Goal: Task Accomplishment & Management: Manage account settings

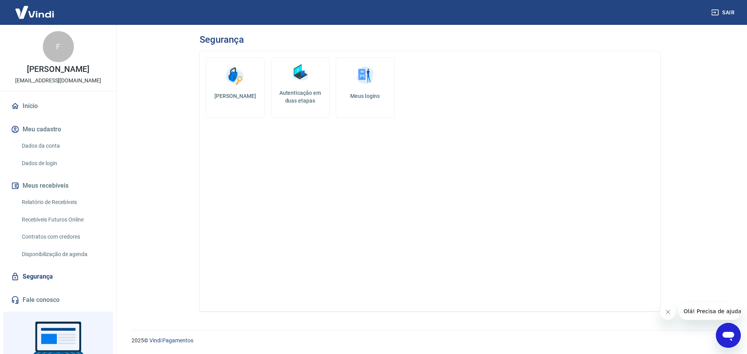
scroll to position [39, 0]
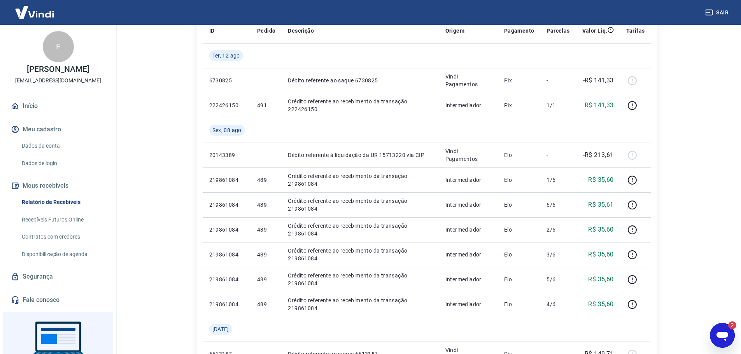
scroll to position [117, 0]
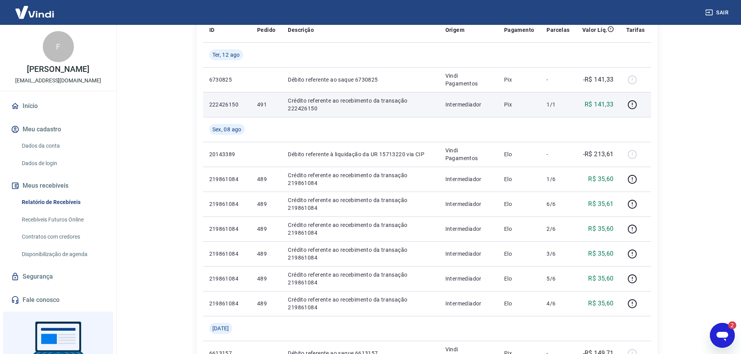
drag, startPoint x: 343, startPoint y: 105, endPoint x: 311, endPoint y: 102, distance: 32.4
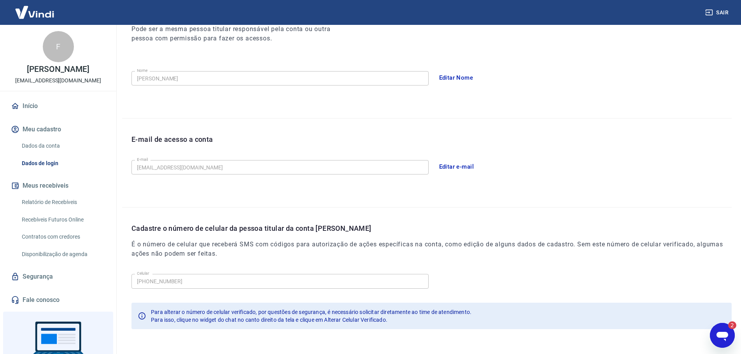
scroll to position [144, 0]
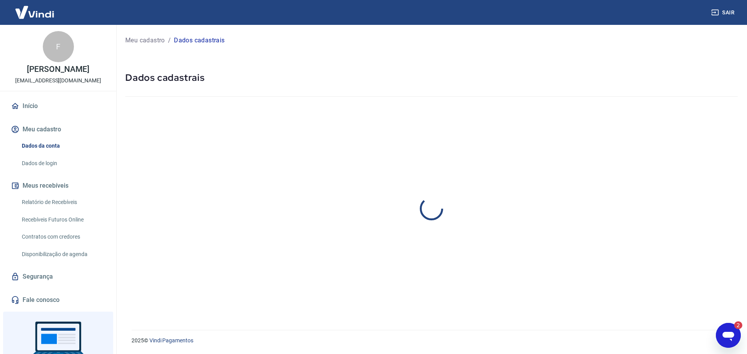
select select "RJ"
select select "business"
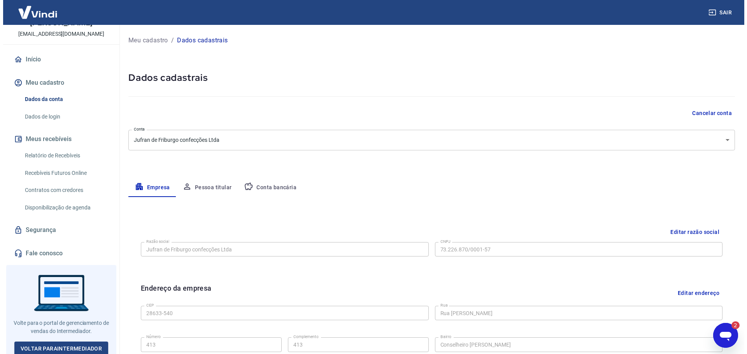
scroll to position [49, 0]
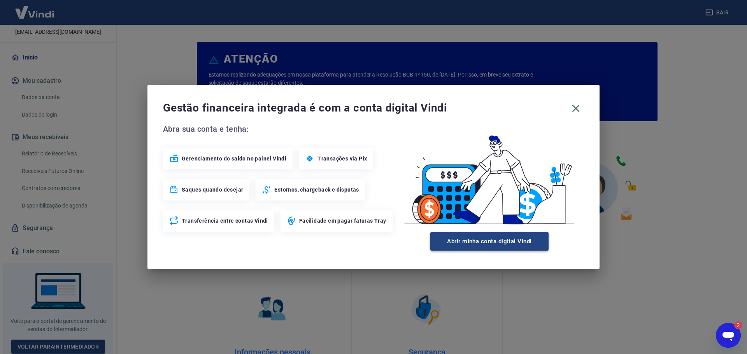
click at [512, 245] on button "Abrir minha conta digital Vindi" at bounding box center [489, 241] width 118 height 19
click at [577, 112] on div "Gestão financeira integrada é com a conta digital Vindi" at bounding box center [373, 108] width 421 height 16
click at [575, 109] on div "Gestão financeira integrada é com a conta digital Vindi" at bounding box center [373, 108] width 421 height 16
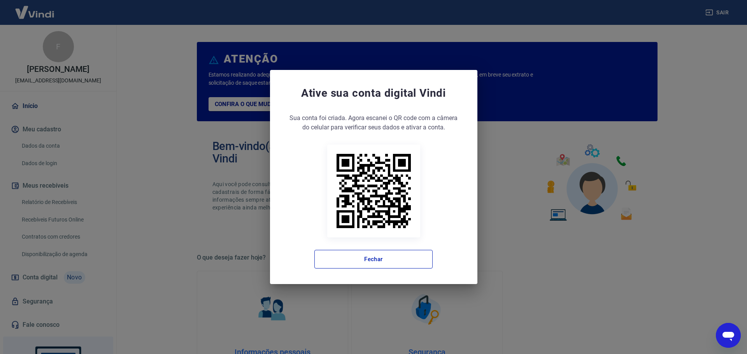
click at [382, 276] on div "Ative sua conta digital Vindi Sua conta foi criada. Agora clique no botão abaix…" at bounding box center [373, 177] width 207 height 214
click at [380, 258] on button "Fechar" at bounding box center [373, 259] width 118 height 19
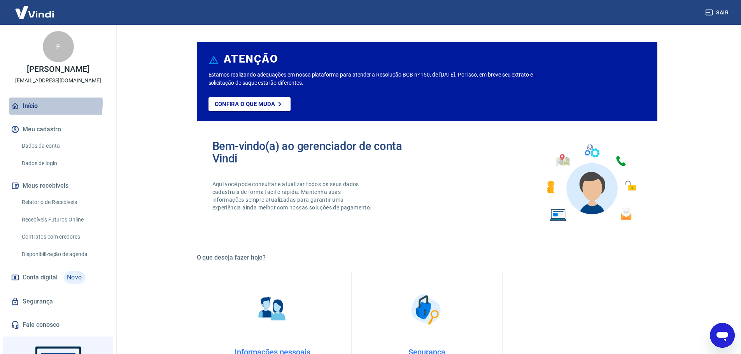
click at [35, 103] on link "Início" at bounding box center [58, 106] width 98 height 17
click at [34, 104] on link "Início" at bounding box center [58, 106] width 98 height 17
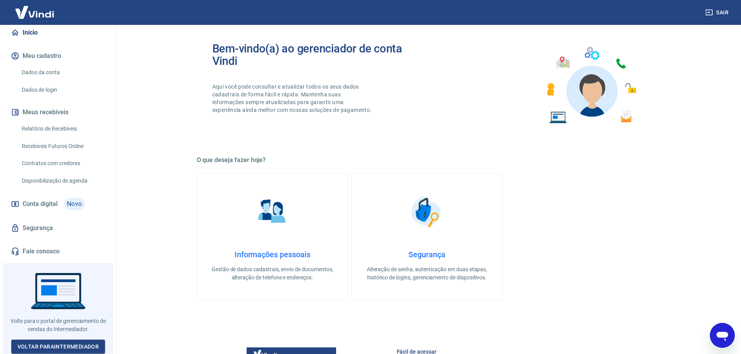
scroll to position [99, 0]
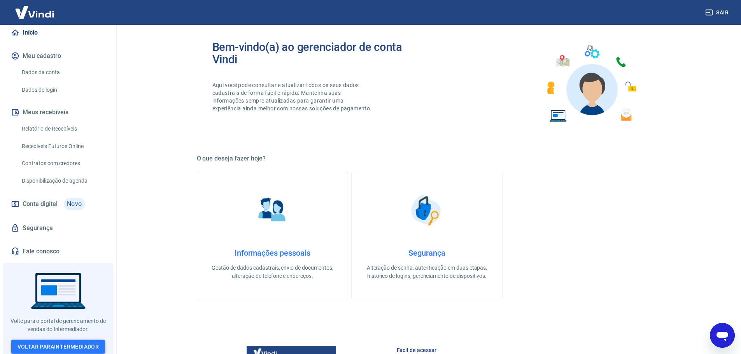
click at [63, 347] on link "Voltar para Intermediador" at bounding box center [58, 347] width 94 height 14
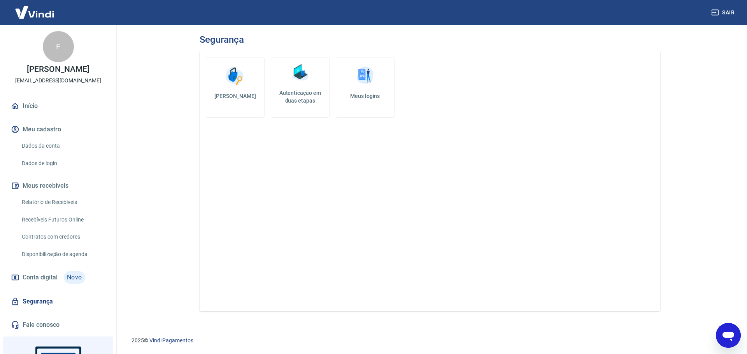
click at [38, 142] on link "Dados da conta" at bounding box center [63, 146] width 88 height 16
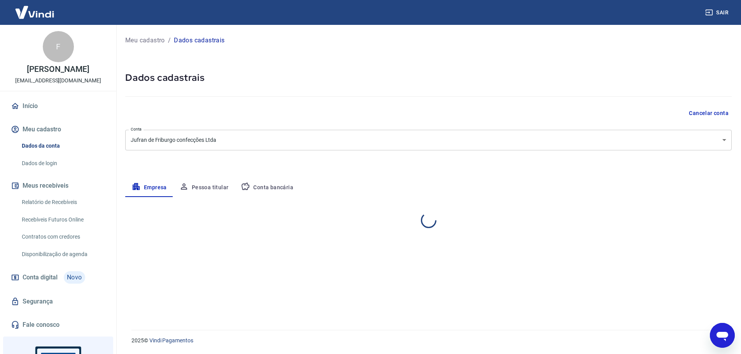
select select "RJ"
select select "business"
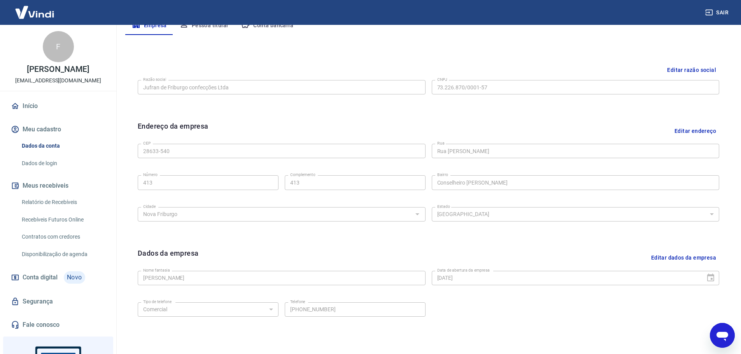
scroll to position [207, 0]
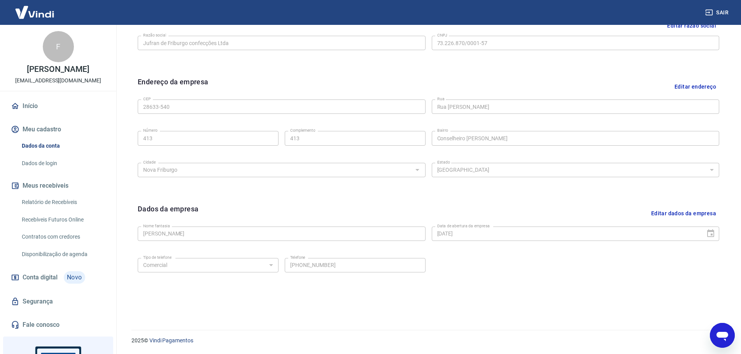
click at [57, 161] on link "Dados de login" at bounding box center [63, 164] width 88 height 16
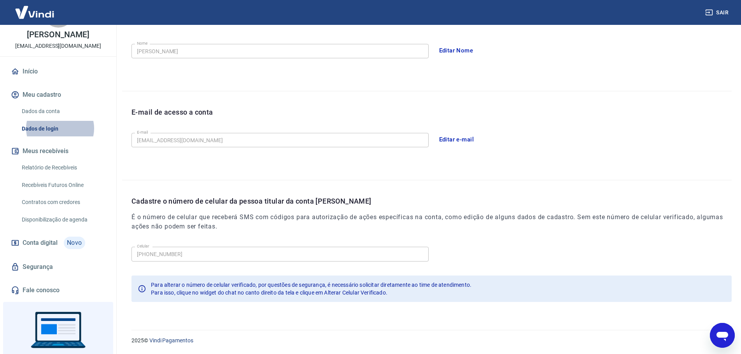
scroll to position [74, 0]
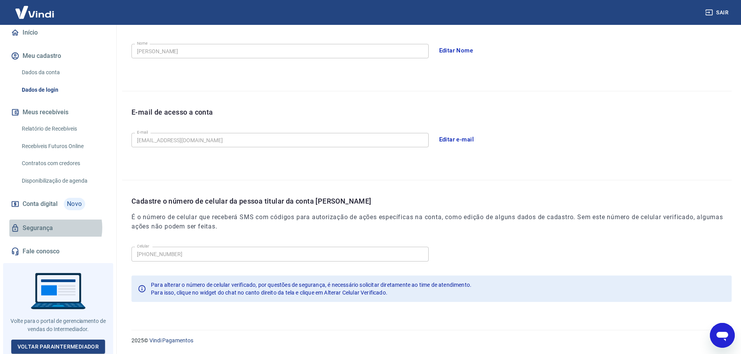
click at [50, 228] on link "Segurança" at bounding box center [58, 228] width 98 height 17
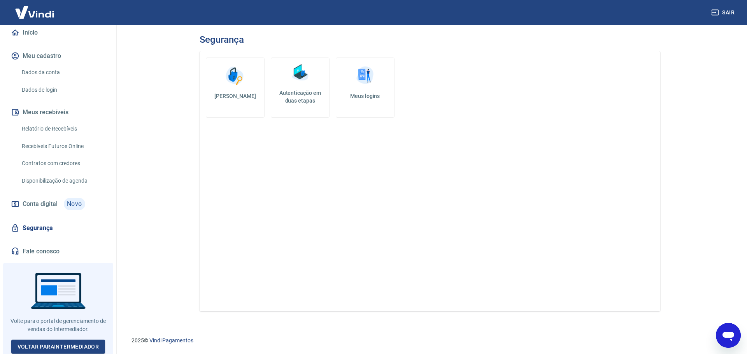
click at [373, 106] on link "Meus logins" at bounding box center [365, 88] width 59 height 60
click at [287, 92] on h5 "Autenticação em duas etapas" at bounding box center [300, 97] width 52 height 16
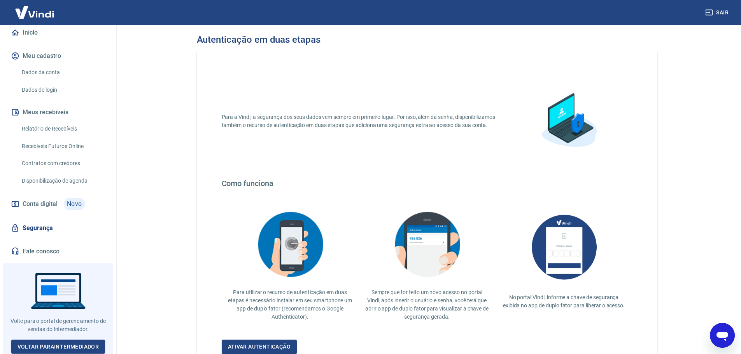
scroll to position [68, 0]
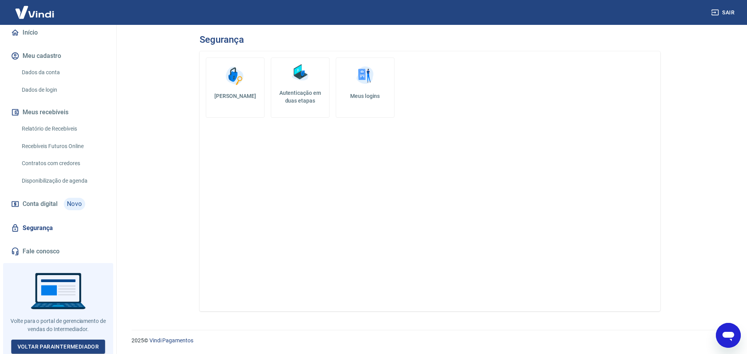
click at [229, 81] on img at bounding box center [234, 75] width 23 height 23
click at [47, 70] on link "Dados da conta" at bounding box center [63, 73] width 88 height 16
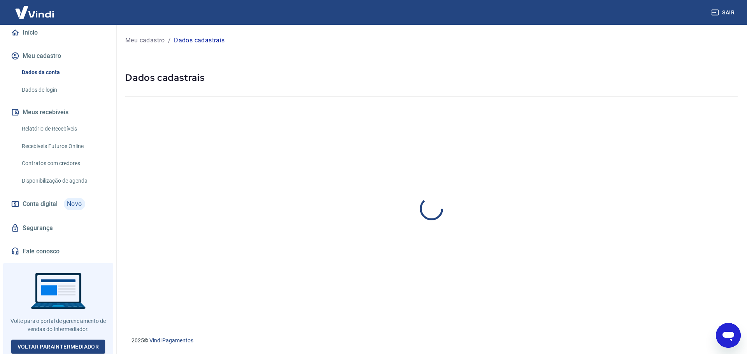
select select "RJ"
select select "business"
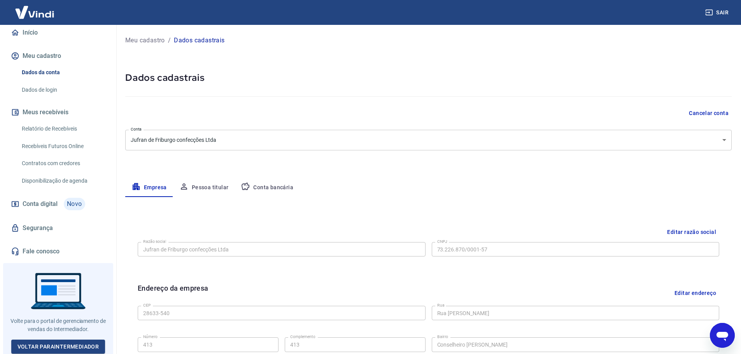
click at [197, 187] on button "Pessoa titular" at bounding box center [204, 188] width 62 height 19
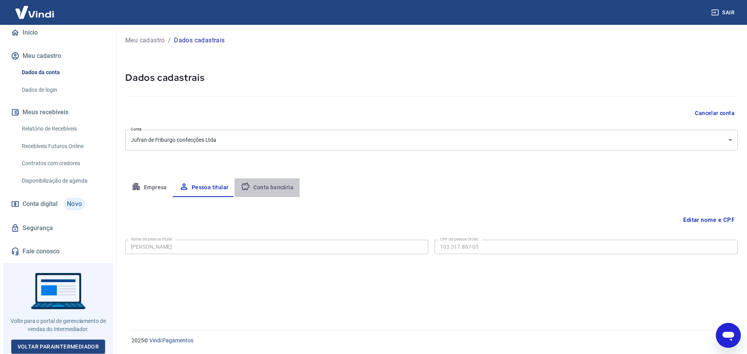
click at [266, 189] on button "Conta bancária" at bounding box center [267, 188] width 65 height 19
select select "1"
click at [140, 186] on icon "button" at bounding box center [136, 186] width 7 height 7
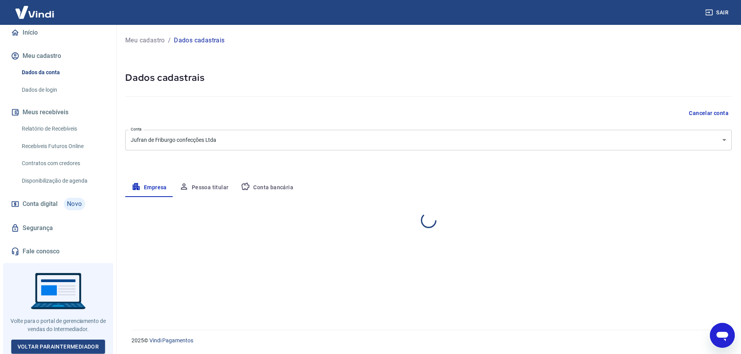
select select "RJ"
select select "business"
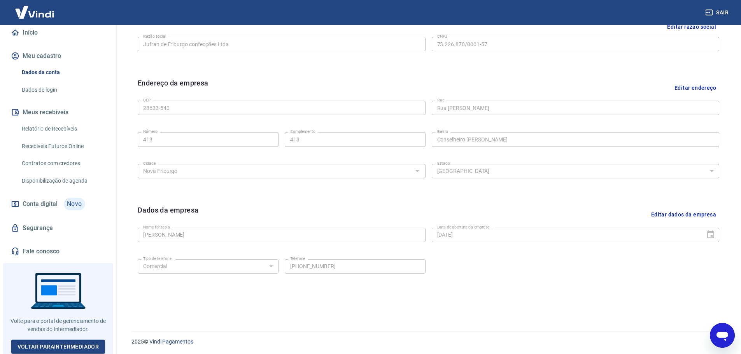
scroll to position [207, 0]
click at [35, 201] on span "Conta digital" at bounding box center [40, 204] width 35 height 11
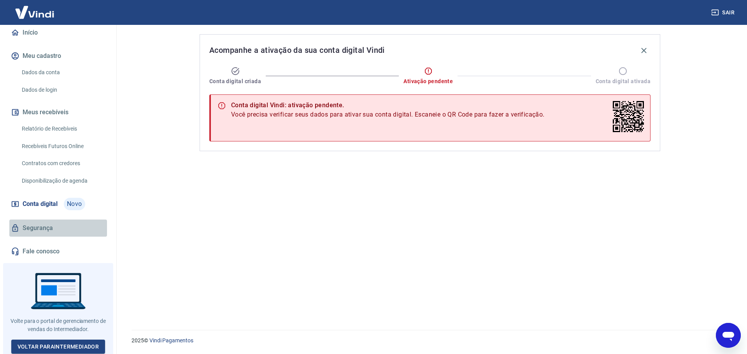
click at [58, 230] on link "Segurança" at bounding box center [58, 228] width 98 height 17
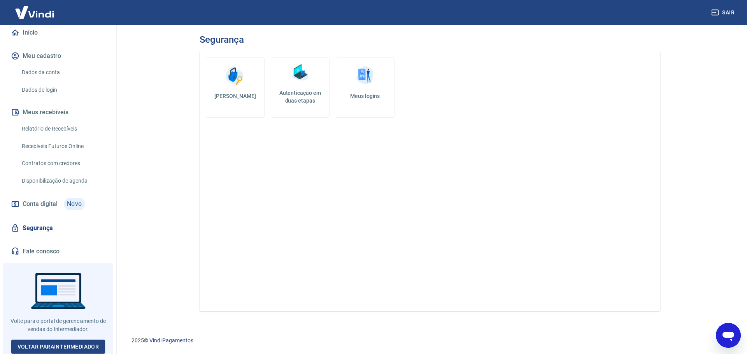
click at [68, 244] on link "Fale conosco" at bounding box center [58, 251] width 98 height 17
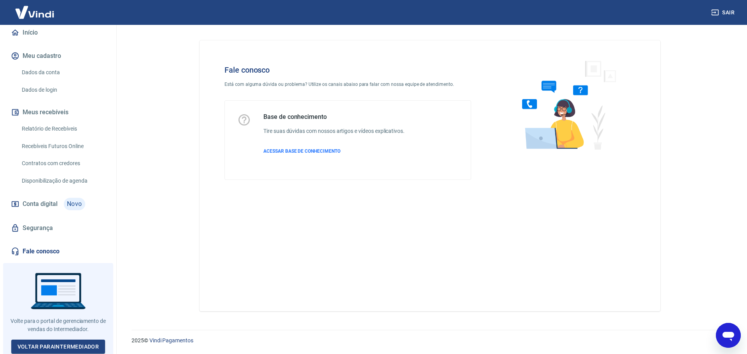
click at [67, 230] on link "Segurança" at bounding box center [58, 228] width 98 height 17
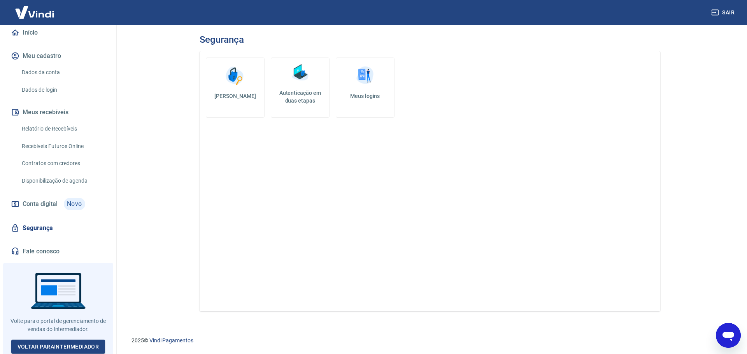
click at [50, 200] on span "Conta digital" at bounding box center [40, 204] width 35 height 11
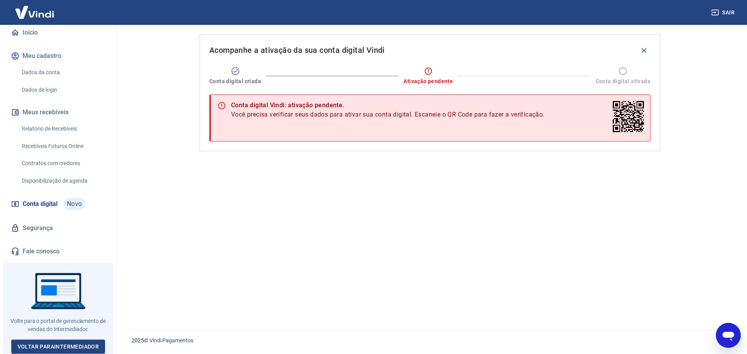
click at [284, 74] on div at bounding box center [332, 76] width 142 height 10
drag, startPoint x: 574, startPoint y: 202, endPoint x: 576, endPoint y: 198, distance: 4.3
click at [575, 201] on div "Acompanhe a ativação da sua conta digital Vindi Conta digital criada Ativação p…" at bounding box center [429, 173] width 479 height 296
